Goal: Information Seeking & Learning: Find specific fact

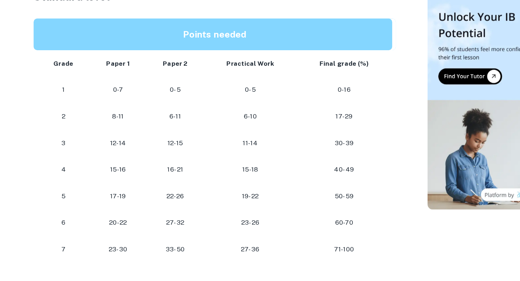
scroll to position [388, 0]
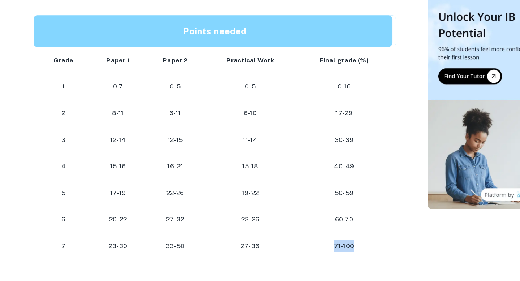
drag, startPoint x: 294, startPoint y: 242, endPoint x: 320, endPoint y: 239, distance: 26.5
click at [320, 248] on p "71-100" at bounding box center [304, 253] width 65 height 10
drag, startPoint x: 314, startPoint y: 221, endPoint x: 295, endPoint y: 222, distance: 18.8
click at [295, 227] on p "60-70" at bounding box center [304, 232] width 65 height 10
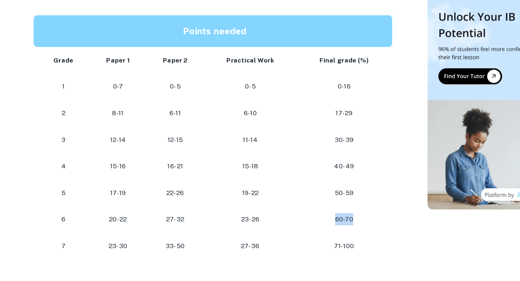
click at [295, 227] on p "60-70" at bounding box center [304, 232] width 65 height 10
drag, startPoint x: 299, startPoint y: 114, endPoint x: 310, endPoint y: 115, distance: 10.2
click at [310, 121] on p "0-16" at bounding box center [304, 126] width 65 height 10
drag, startPoint x: 299, startPoint y: 156, endPoint x: 310, endPoint y: 157, distance: 10.8
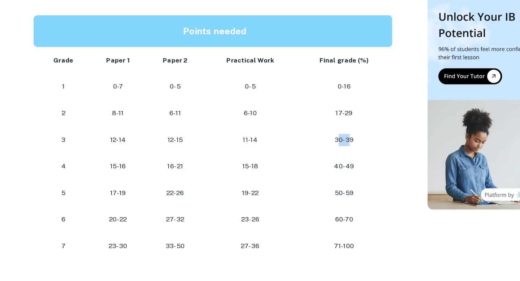
click at [310, 163] on p "30-39" at bounding box center [304, 168] width 65 height 10
